Goal: Task Accomplishment & Management: Manage account settings

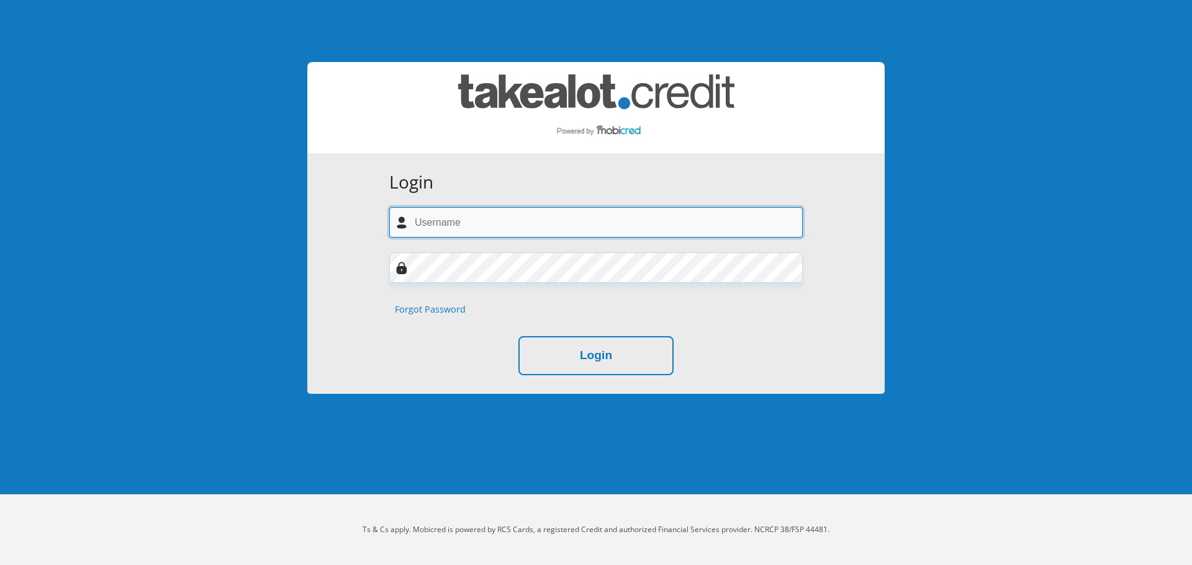
click at [543, 233] on input "text" at bounding box center [595, 222] width 413 height 30
type input "mpotokoketso895@gmail.com"
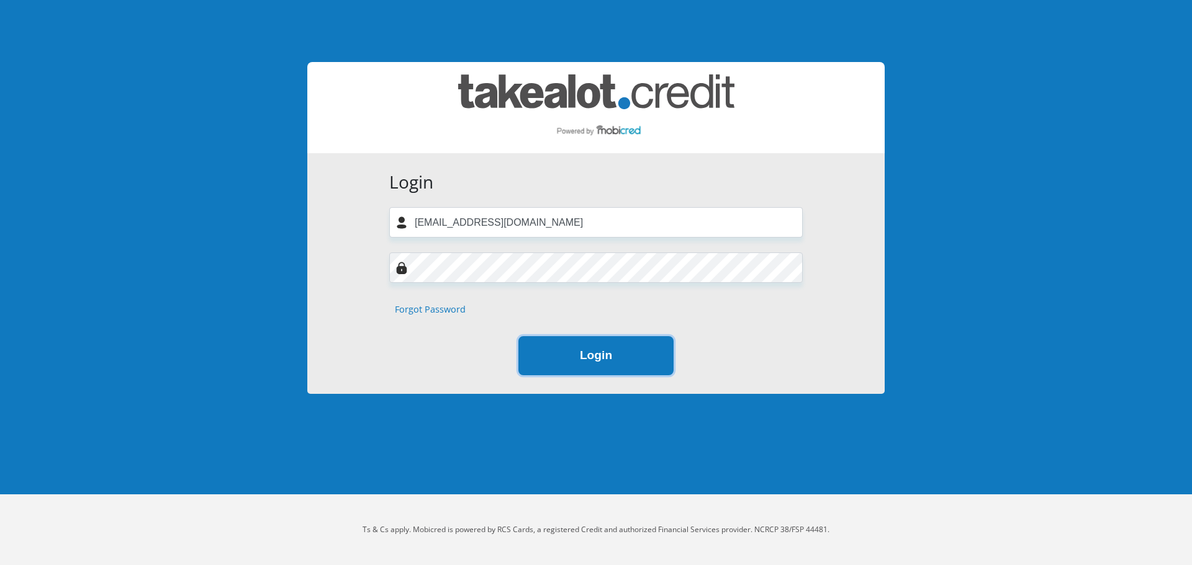
click at [528, 349] on button "Login" at bounding box center [595, 355] width 155 height 39
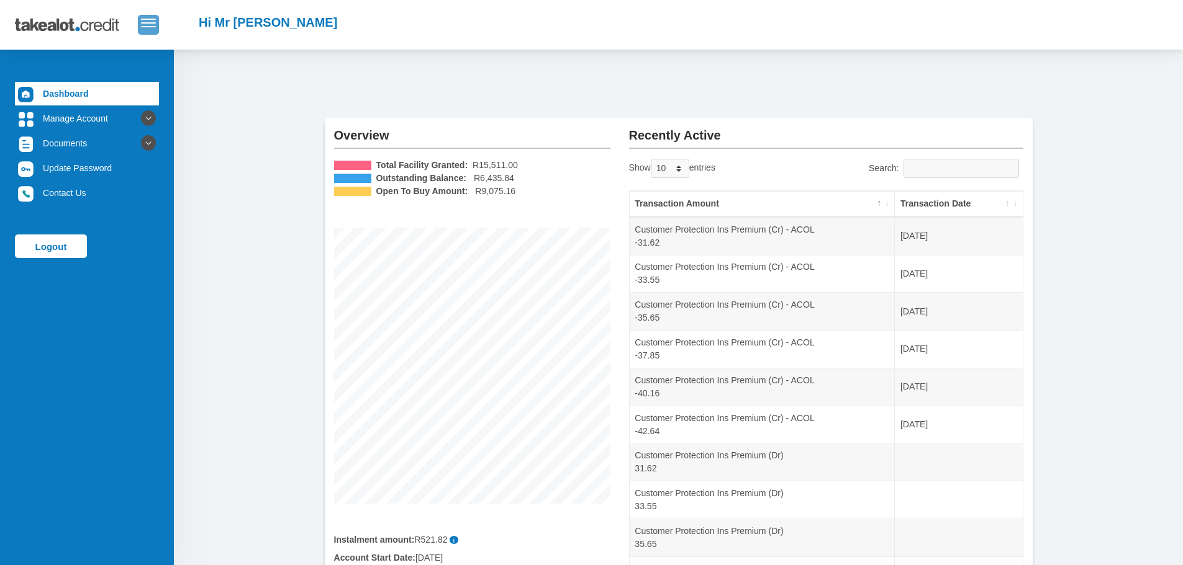
click at [140, 29] on button "button" at bounding box center [148, 24] width 21 height 19
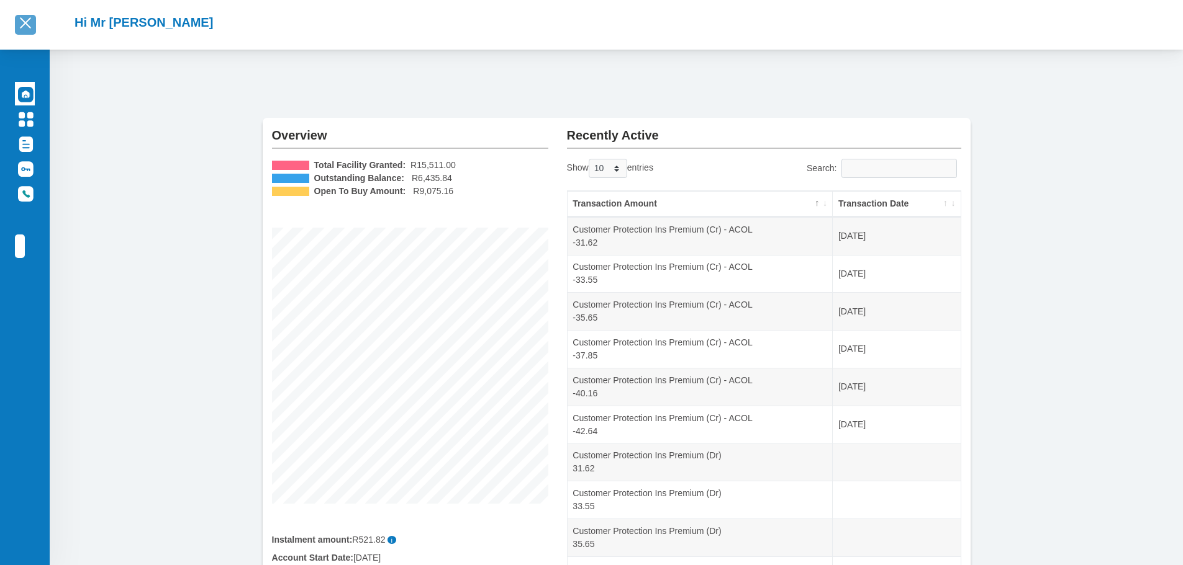
click at [27, 24] on span "button" at bounding box center [25, 23] width 15 height 9
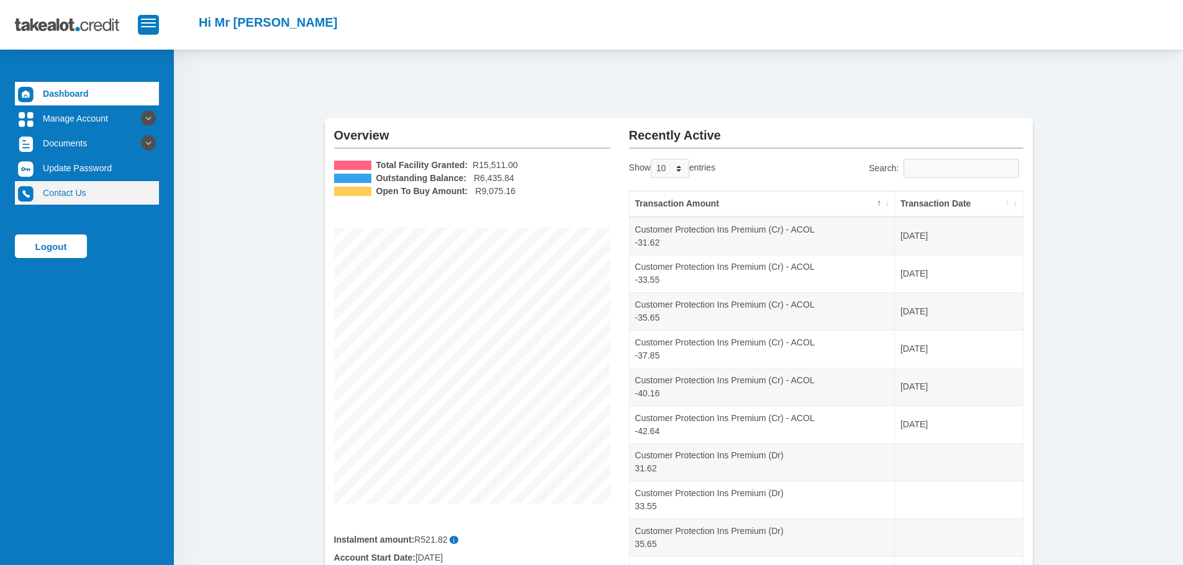
click at [52, 202] on link "Contact Us" at bounding box center [87, 193] width 144 height 24
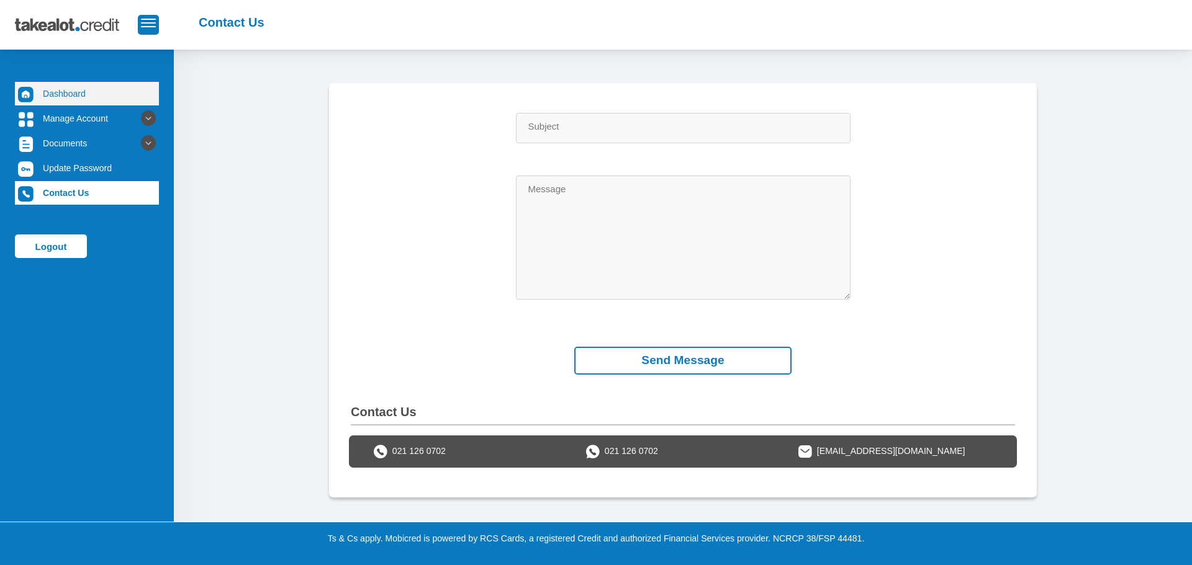
click at [116, 94] on link "Dashboard" at bounding box center [87, 94] width 144 height 24
click at [65, 91] on link "Dashboard" at bounding box center [87, 94] width 144 height 24
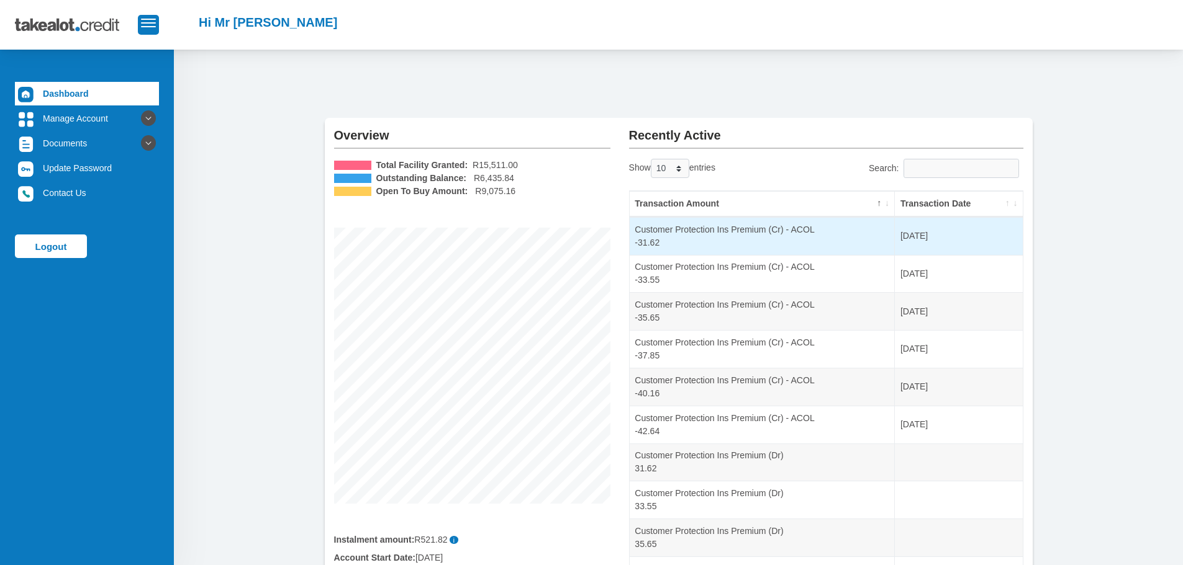
click at [737, 237] on td "Customer Protection Ins Premium (Cr) - ACOL -31.62" at bounding box center [762, 236] width 266 height 38
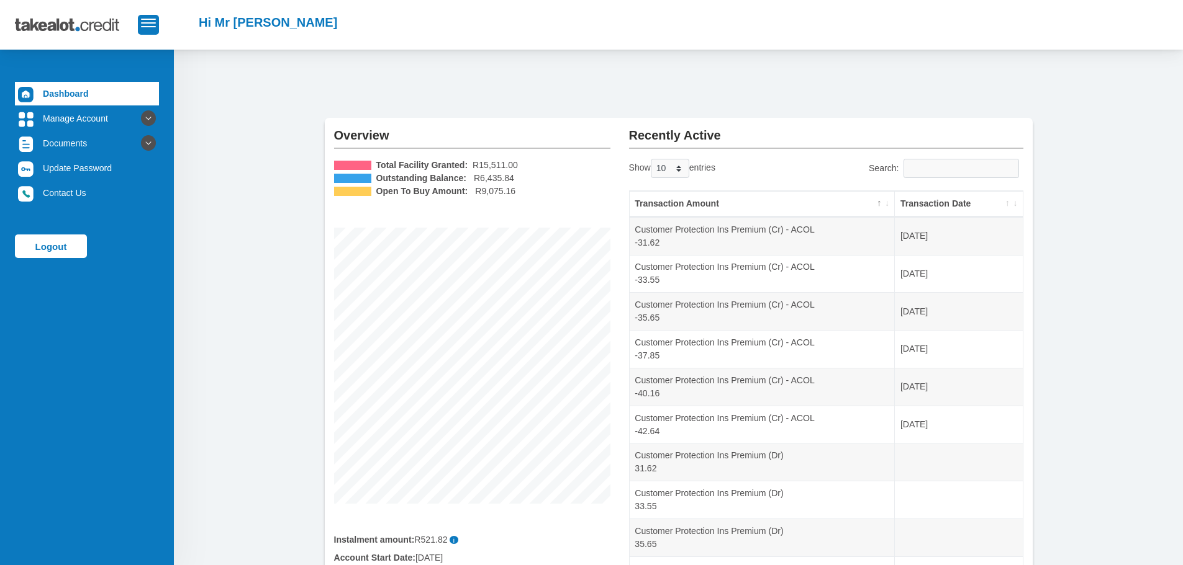
scroll to position [135, 0]
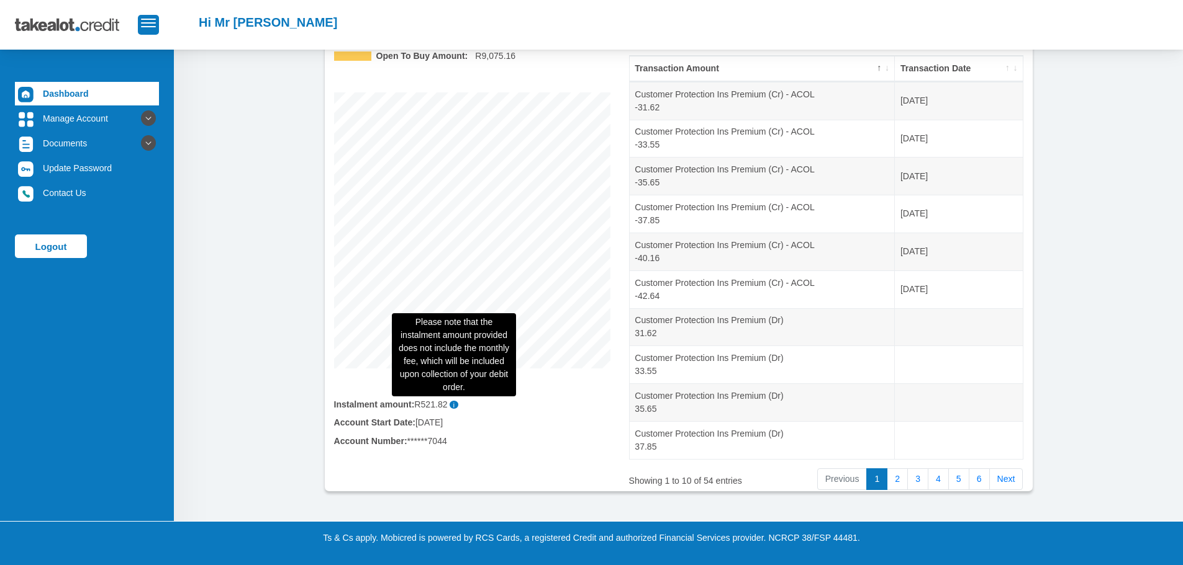
click at [454, 407] on span "i" at bounding box center [453, 405] width 9 height 8
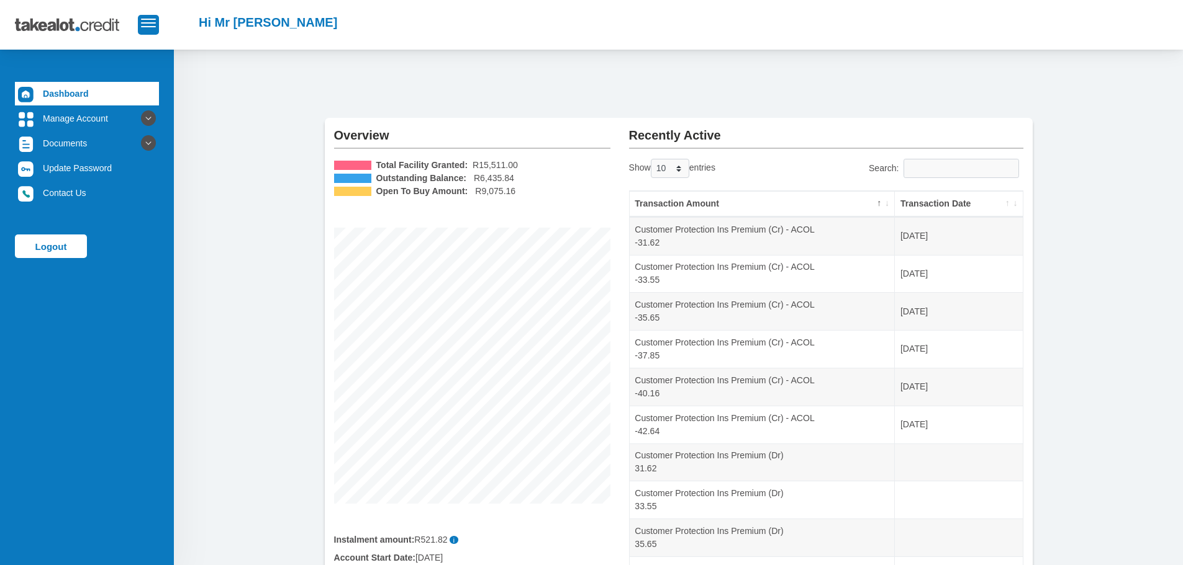
scroll to position [135, 0]
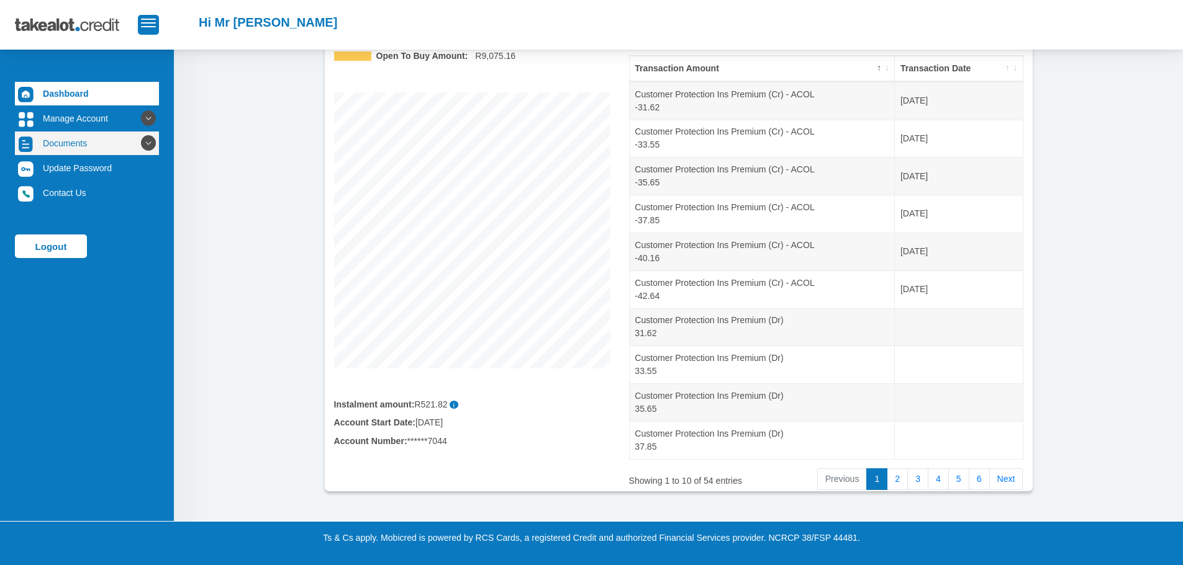
click at [61, 136] on link "Documents" at bounding box center [87, 144] width 144 height 24
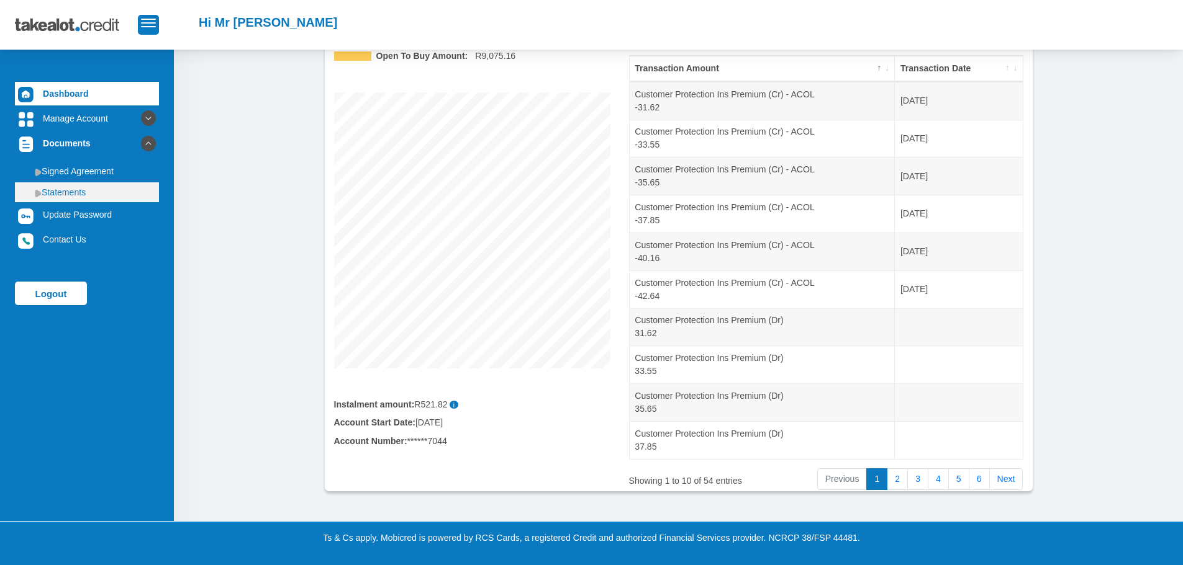
click at [69, 187] on link "Statements" at bounding box center [87, 192] width 144 height 20
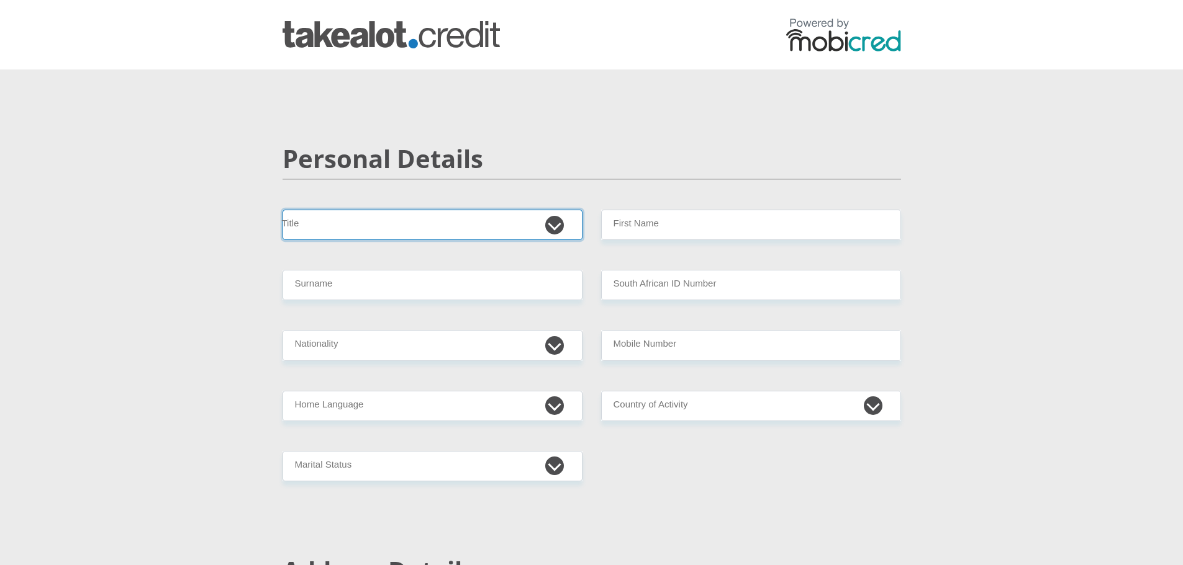
click at [514, 217] on select "Mr Ms Mrs Dr Other" at bounding box center [432, 225] width 300 height 30
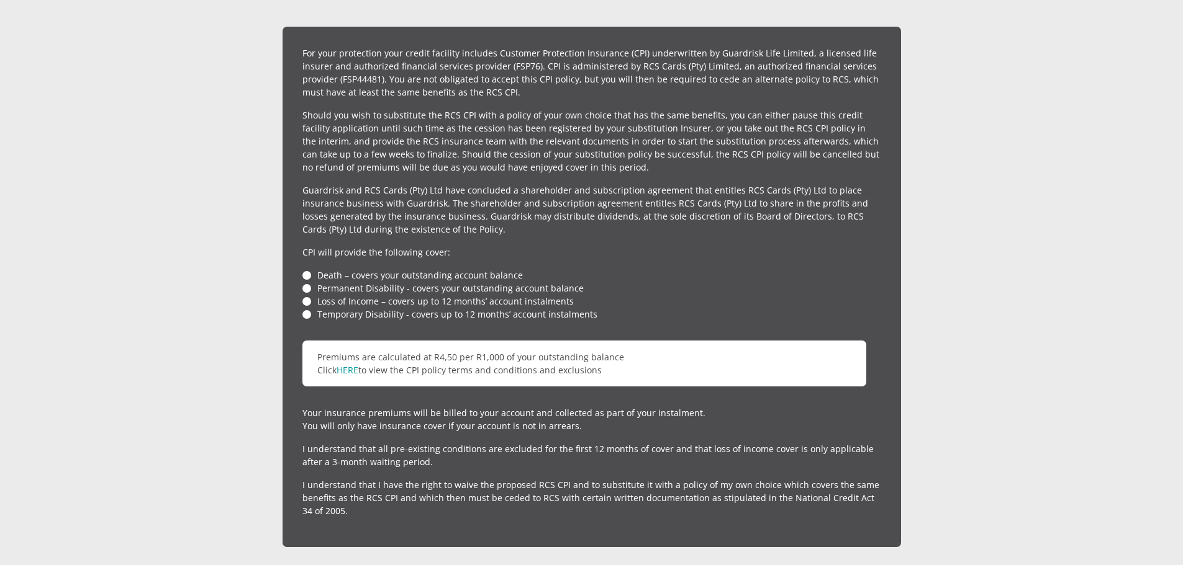
scroll to position [2818, 0]
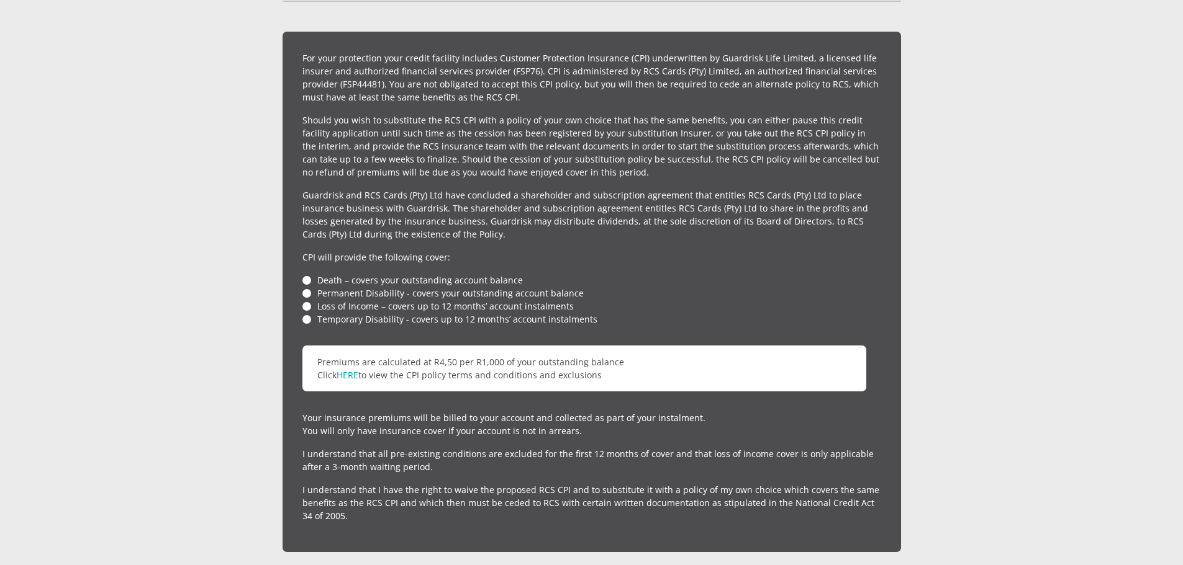
click at [300, 287] on div "For your protection your credit facility includes Customer Protection Insurance…" at bounding box center [591, 292] width 618 height 521
click at [348, 369] on link "HERE" at bounding box center [347, 375] width 22 height 12
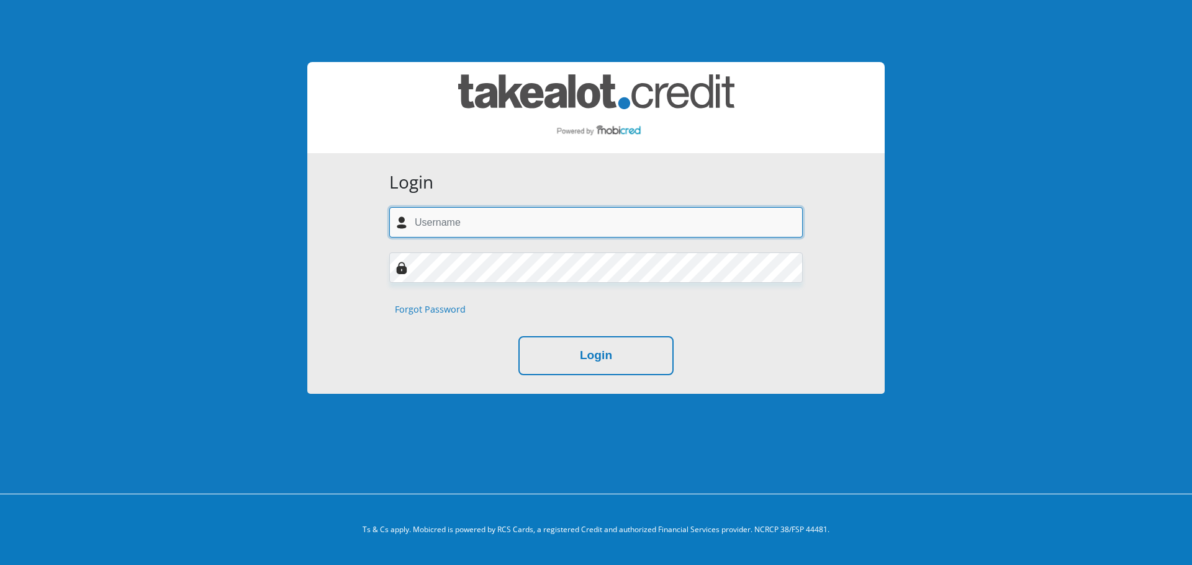
click at [569, 232] on input "text" at bounding box center [595, 222] width 413 height 30
click at [496, 214] on input "text" at bounding box center [595, 222] width 413 height 30
type input "mpotokoketso895@gmail.com"
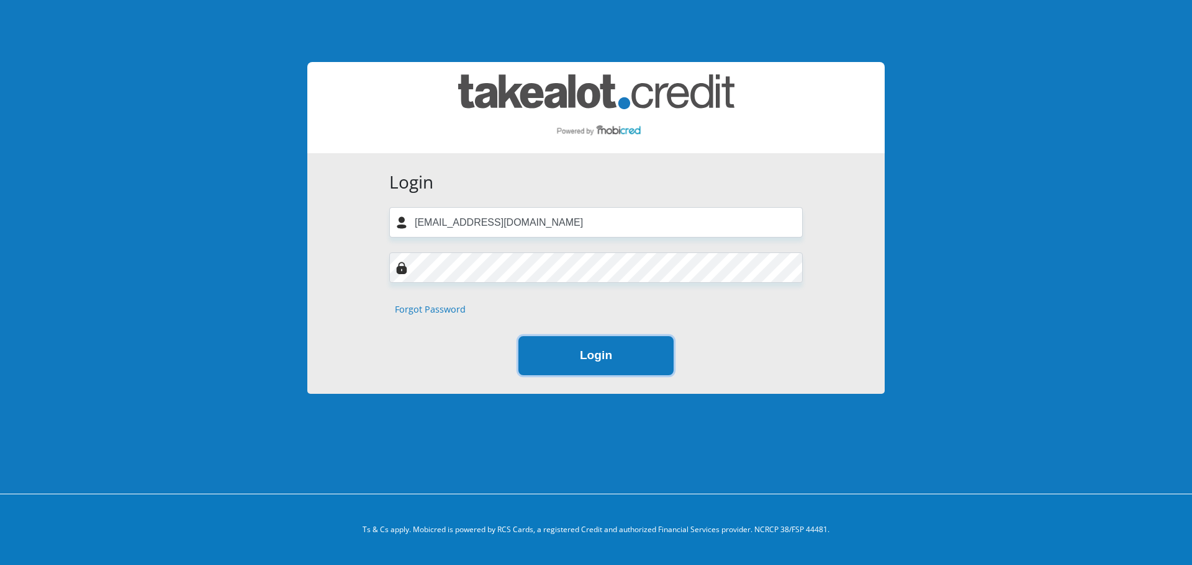
click at [547, 353] on button "Login" at bounding box center [595, 355] width 155 height 39
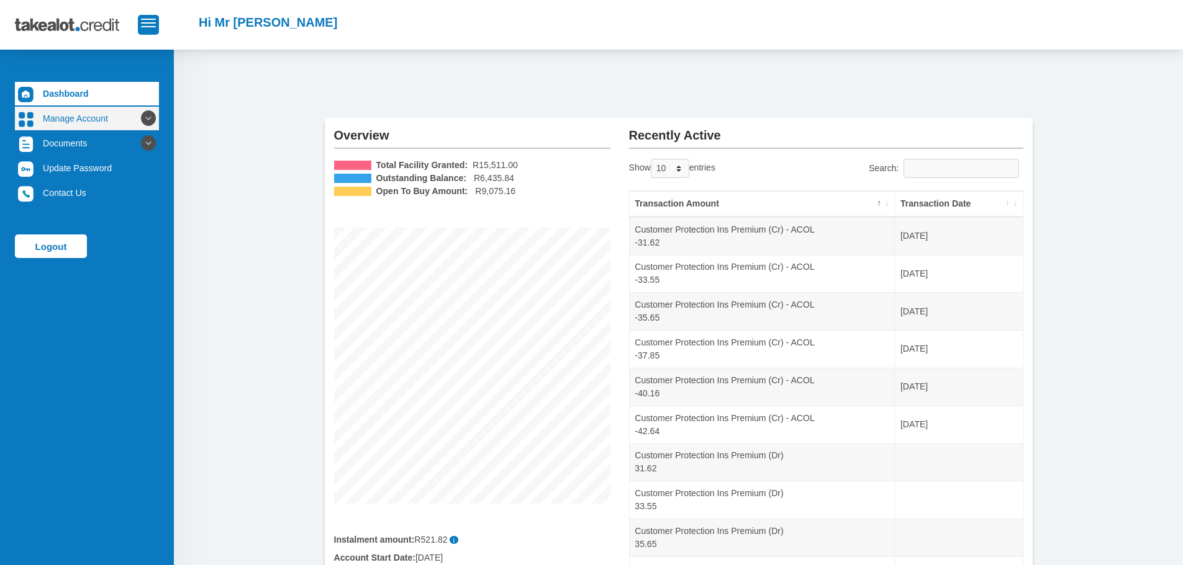
click at [127, 120] on link "Manage Account" at bounding box center [87, 119] width 144 height 24
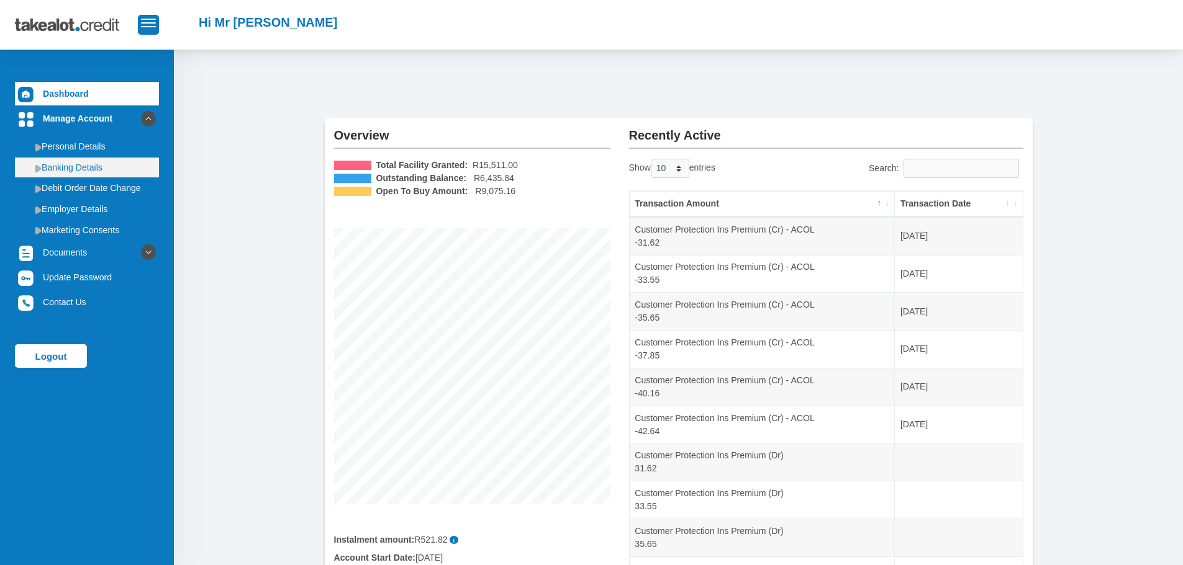
click at [115, 163] on link "Banking Details" at bounding box center [87, 168] width 144 height 20
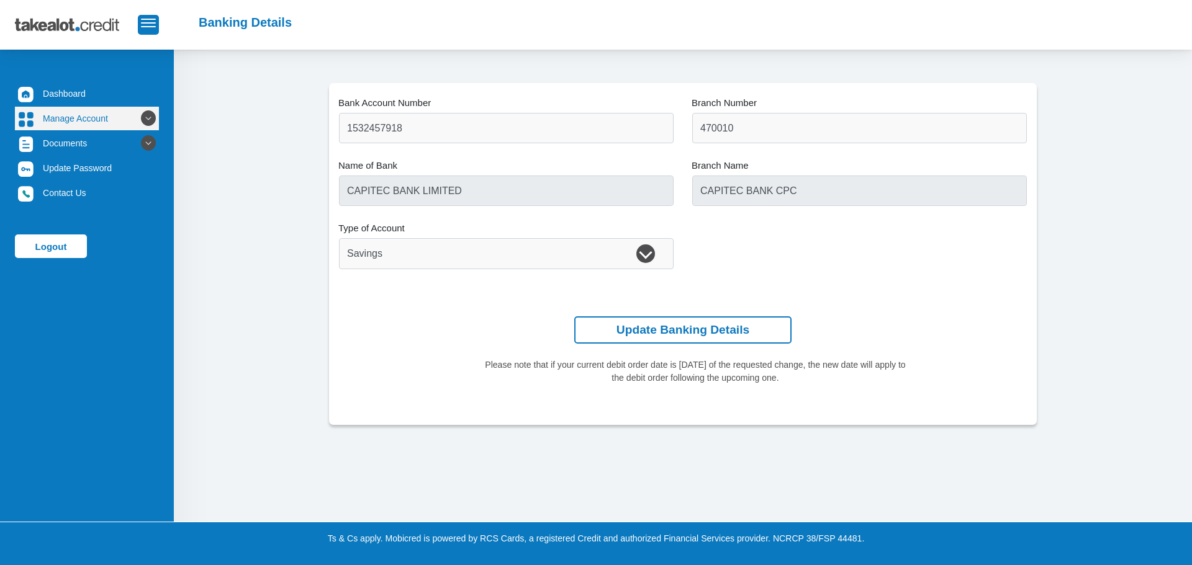
click at [119, 120] on link "Manage Account" at bounding box center [87, 119] width 144 height 24
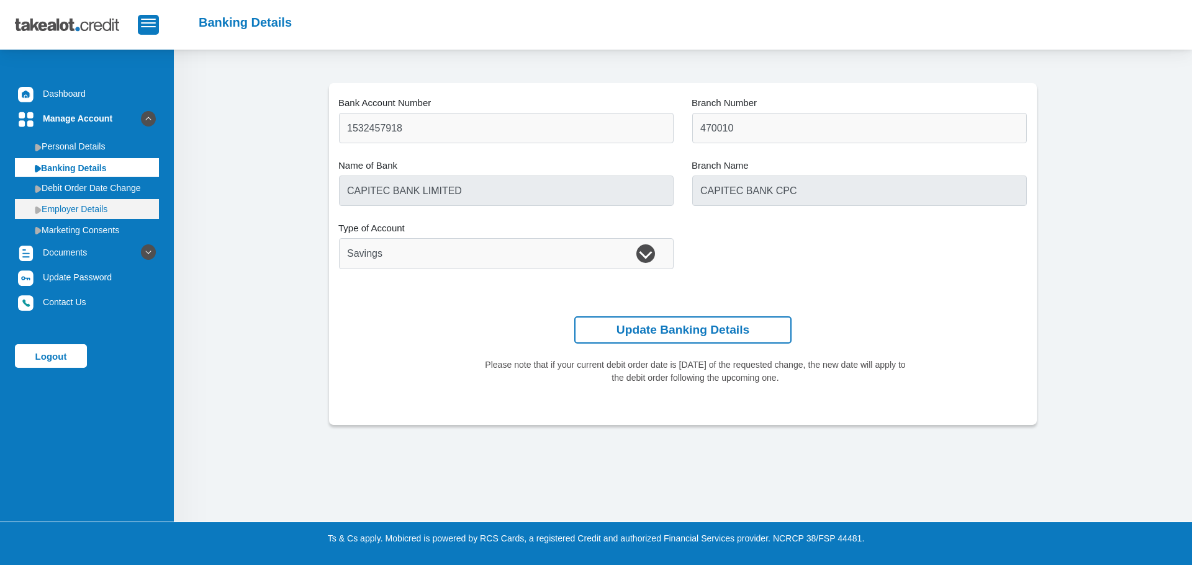
click at [39, 211] on img at bounding box center [38, 210] width 7 height 8
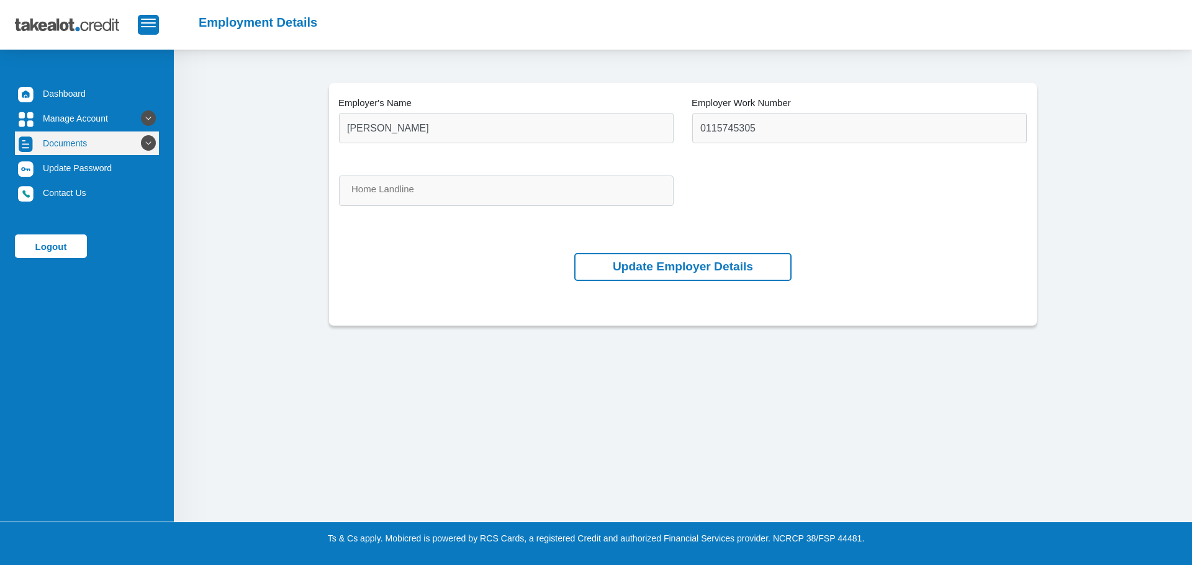
click at [138, 140] on icon at bounding box center [148, 143] width 21 height 21
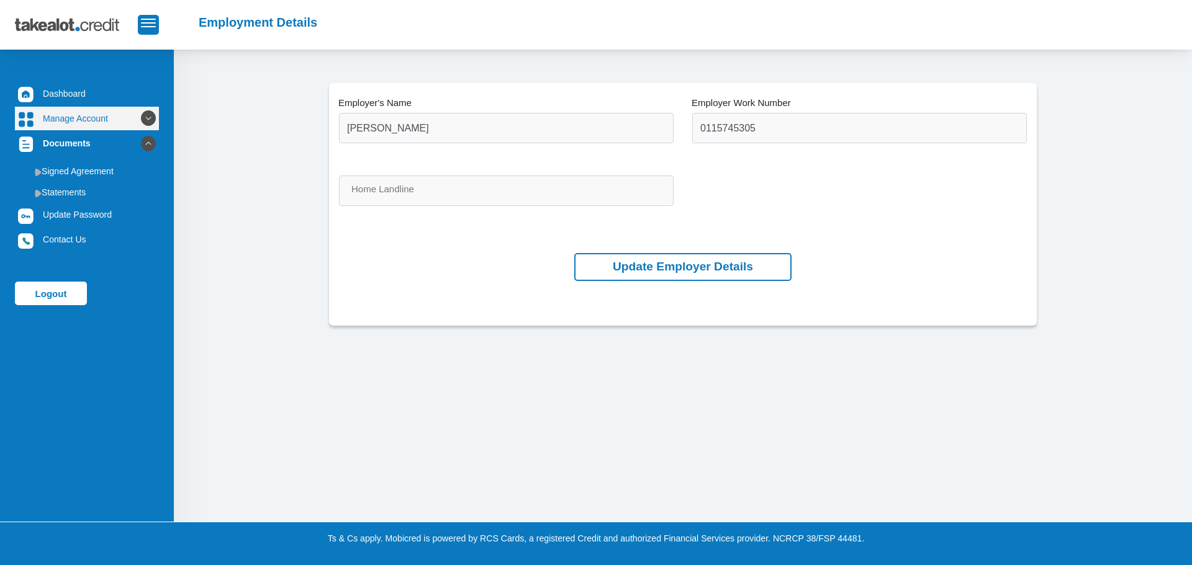
click at [138, 115] on icon at bounding box center [148, 118] width 21 height 21
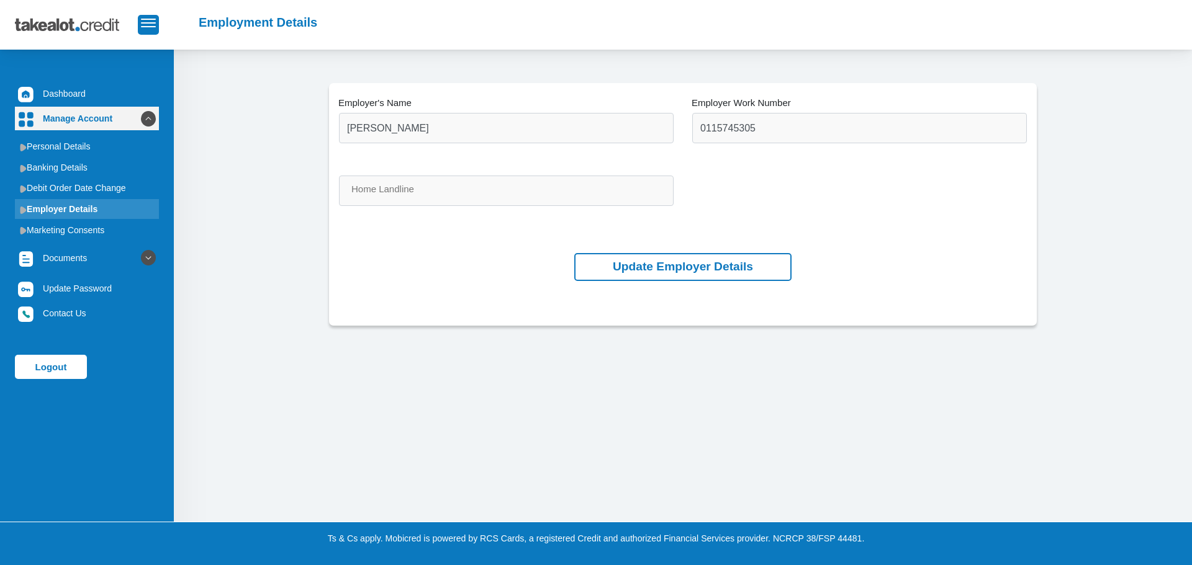
click at [138, 115] on icon at bounding box center [148, 118] width 21 height 21
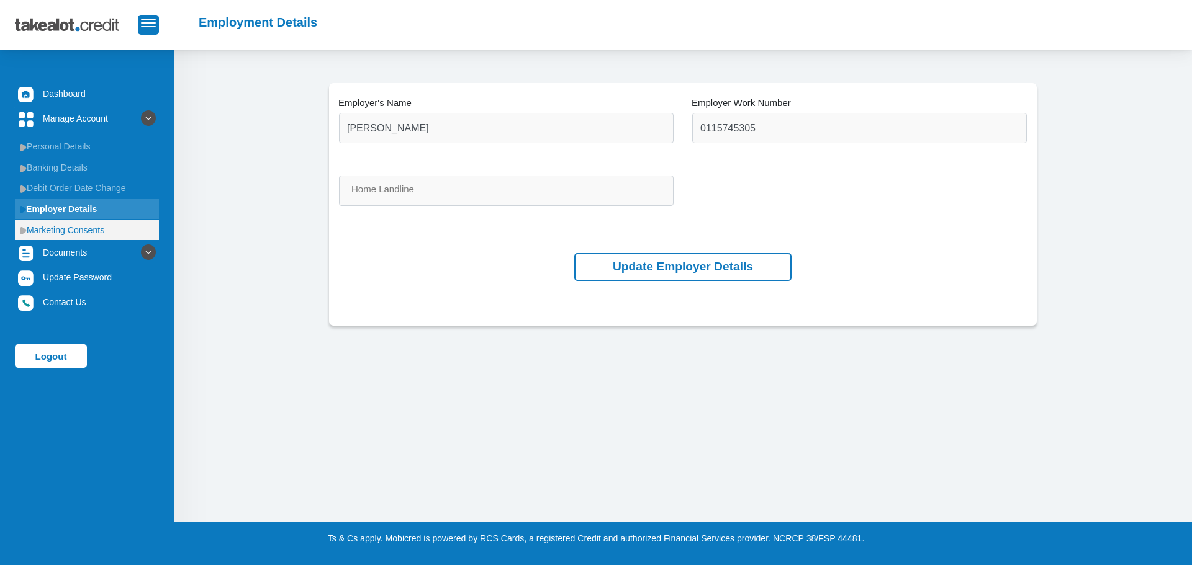
click at [70, 228] on link "Marketing Consents" at bounding box center [87, 230] width 144 height 20
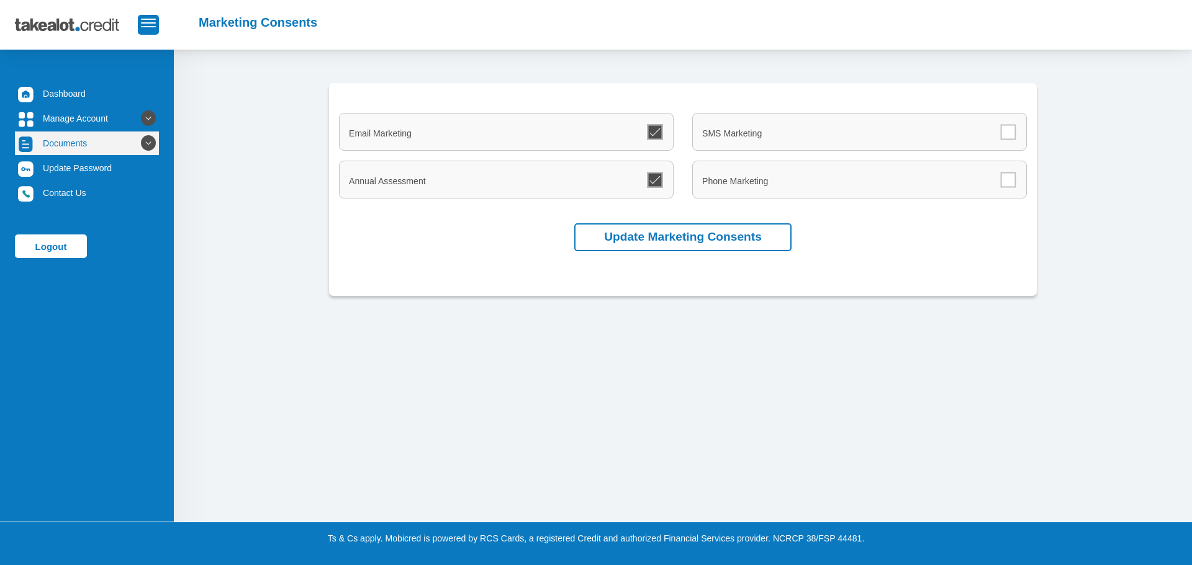
click at [86, 148] on link "Documents" at bounding box center [87, 144] width 144 height 24
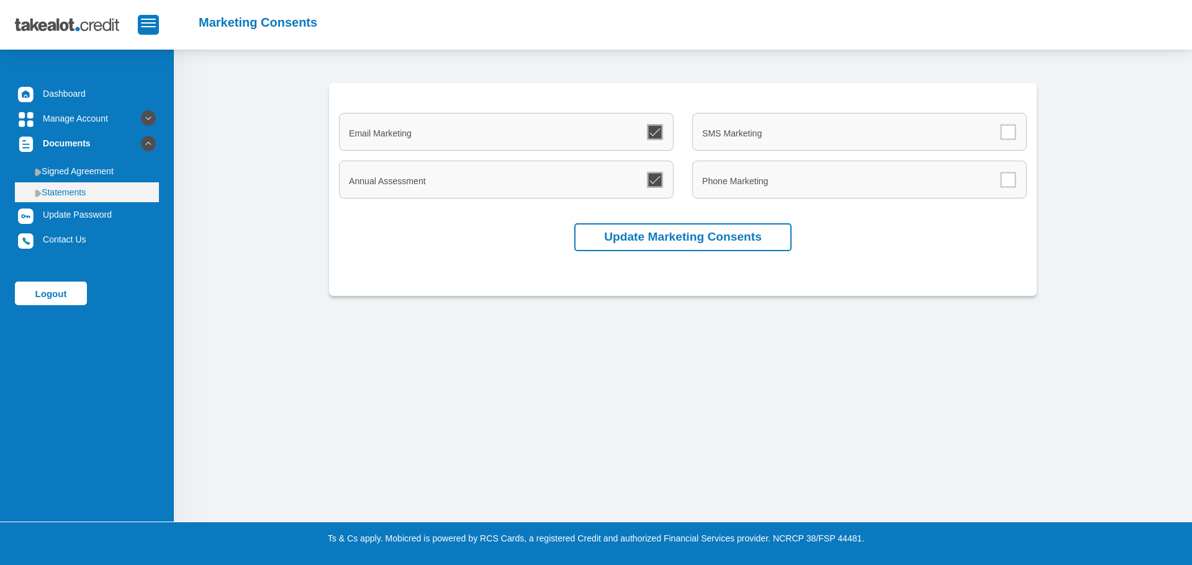
click at [73, 196] on link "Statements" at bounding box center [87, 192] width 144 height 20
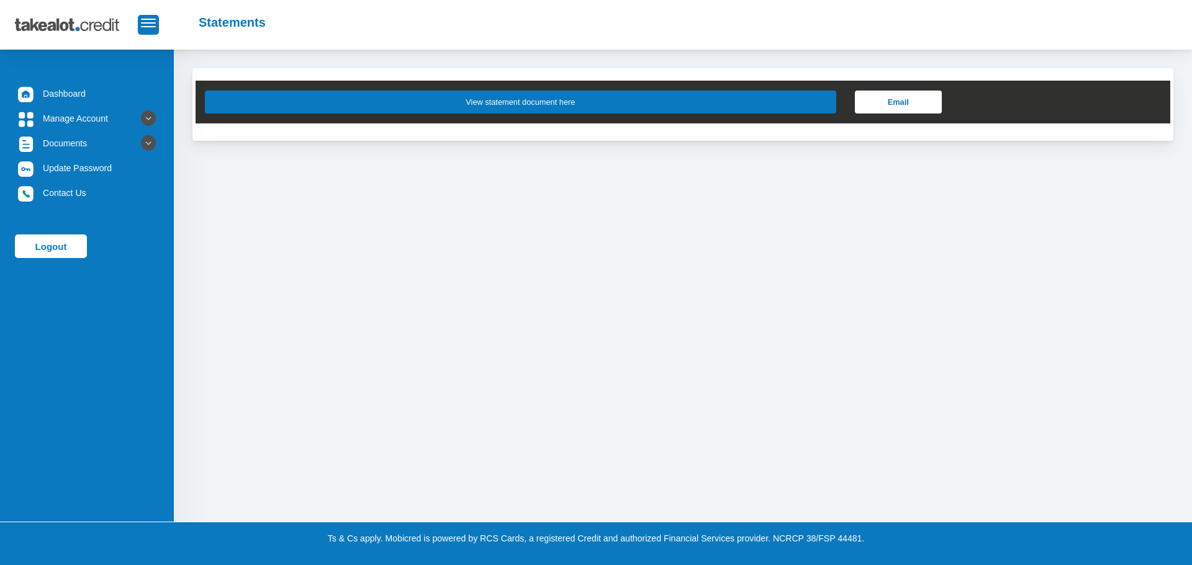
click at [416, 95] on button "View statement document here" at bounding box center [520, 102] width 631 height 23
